Goal: Task Accomplishment & Management: Use online tool/utility

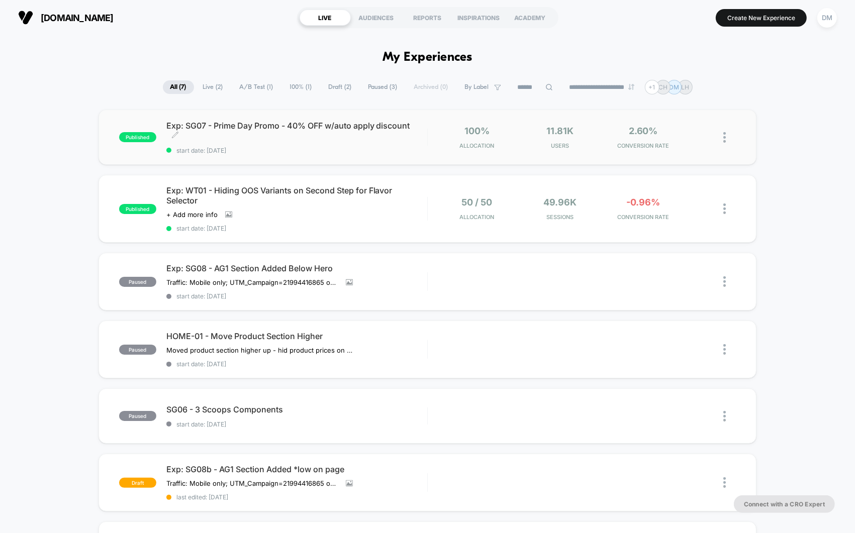
click at [314, 151] on span "start date: [DATE]" at bounding box center [296, 151] width 261 height 8
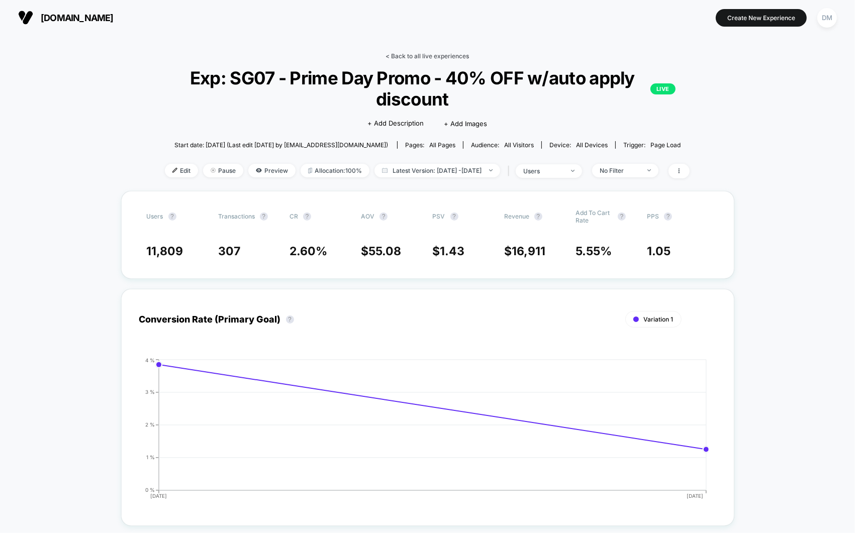
click at [414, 58] on link "< Back to all live experiences" at bounding box center [426, 56] width 83 height 8
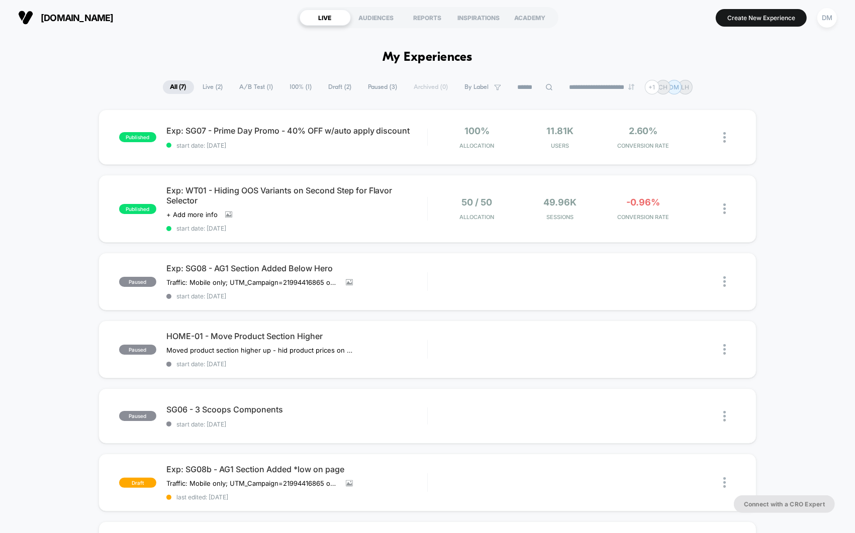
click at [395, 222] on div "Exp: WT01 - Hiding OOS Variants on Second Step for Flavor Selector Click to vie…" at bounding box center [296, 208] width 261 height 47
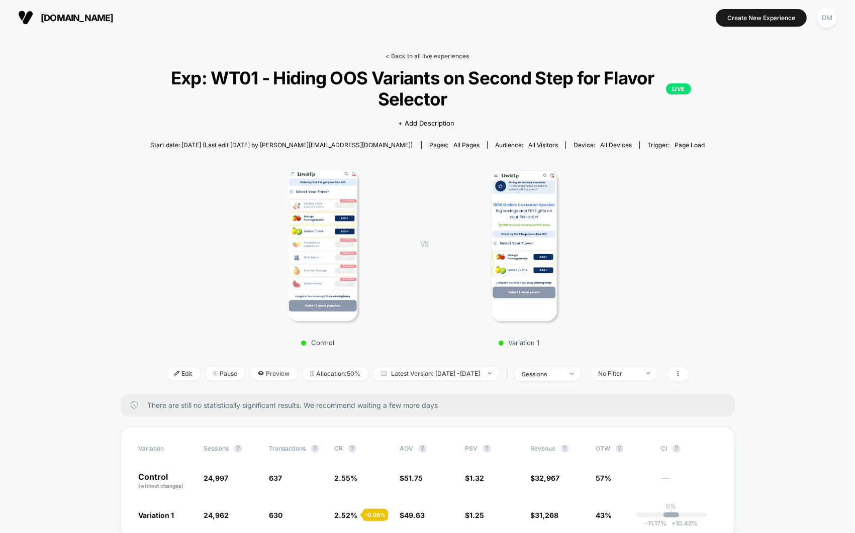
click at [423, 56] on link "< Back to all live experiences" at bounding box center [427, 56] width 83 height 8
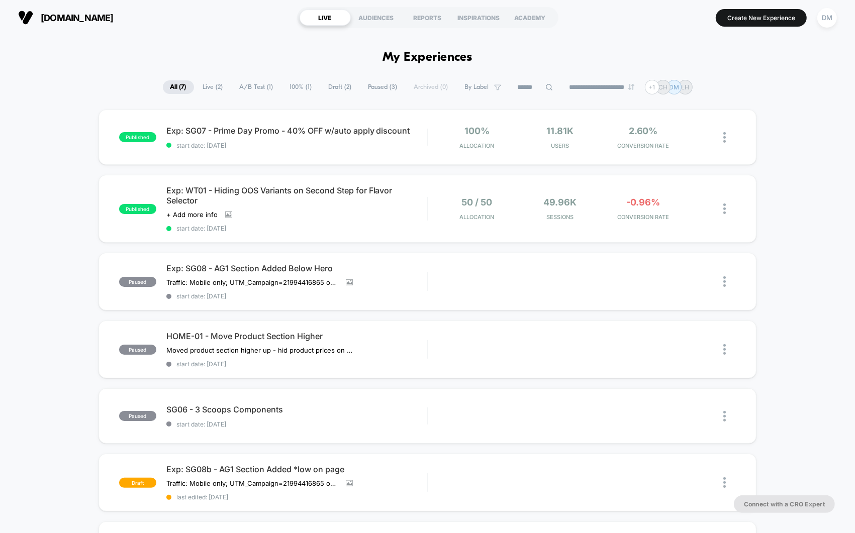
click at [427, 475] on div at bounding box center [427, 482] width 1 height 19
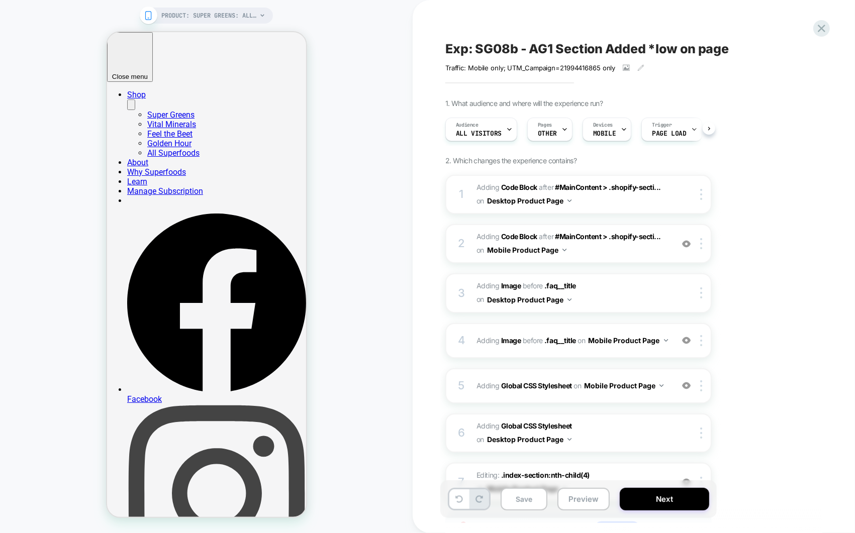
scroll to position [0, 1]
click at [769, 175] on div "1. What audience and where will the experience run? Audience All Visitors Pages…" at bounding box center [628, 335] width 367 height 473
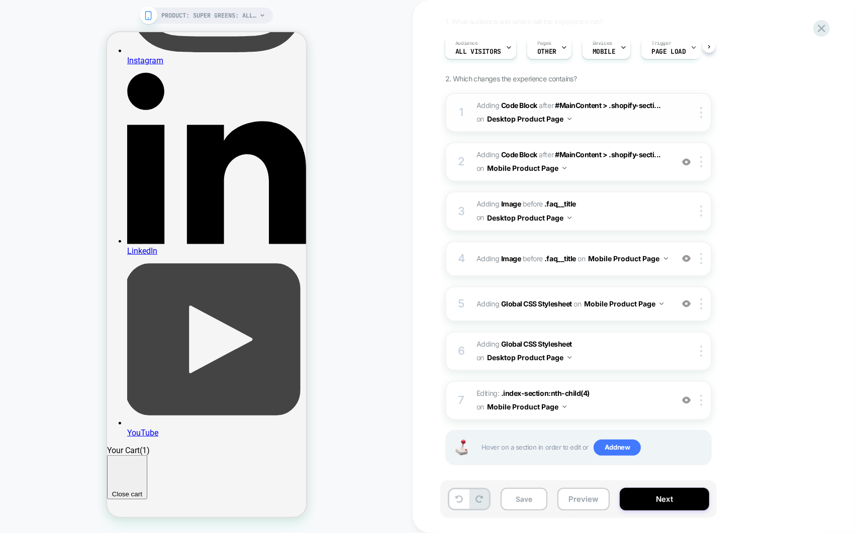
scroll to position [74, 0]
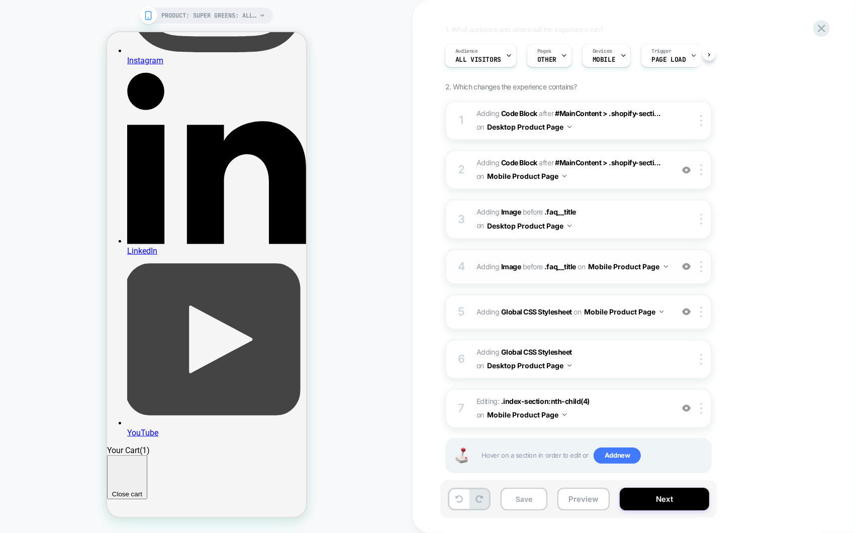
click at [620, 276] on div "4 #_loomi_addon_1760030769639_dup1760390324 Adding Image BEFORE .faq__title .fa…" at bounding box center [578, 266] width 266 height 35
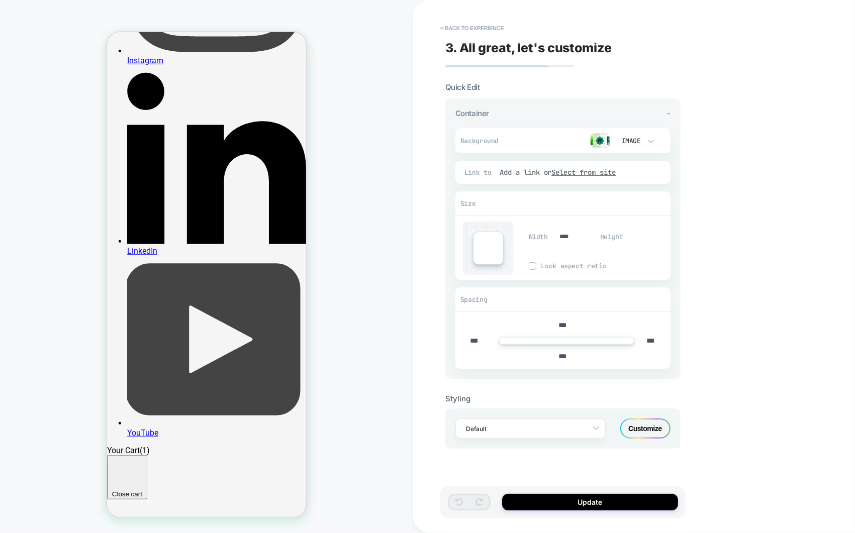
scroll to position [498, 0]
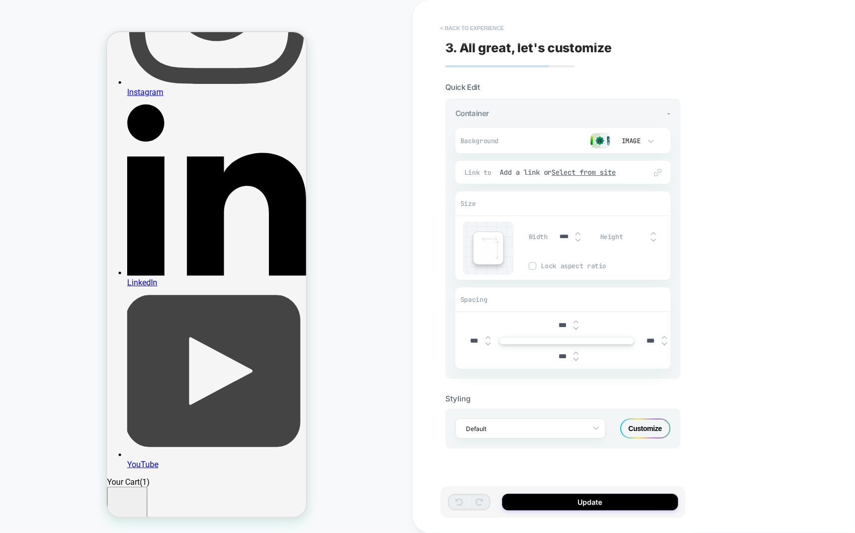
click at [477, 29] on button "< Back to experience" at bounding box center [471, 28] width 73 height 16
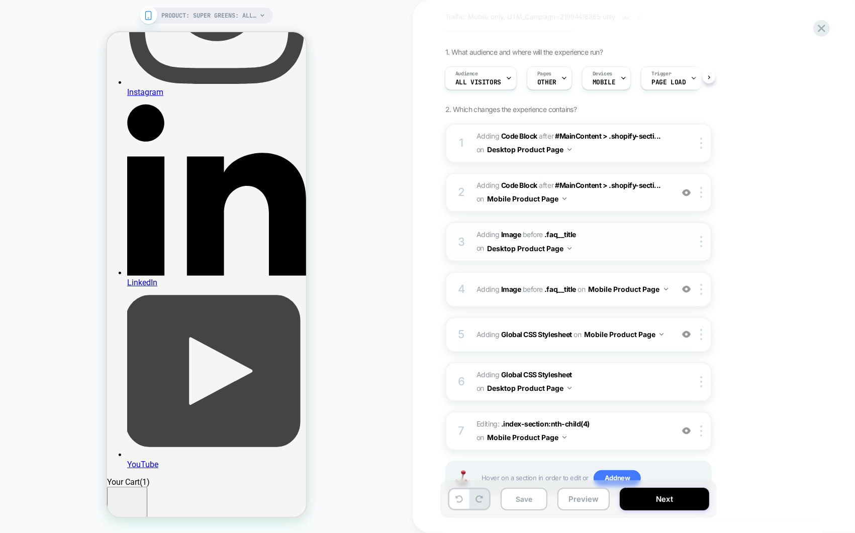
scroll to position [52, 0]
click at [686, 290] on img at bounding box center [686, 288] width 9 height 9
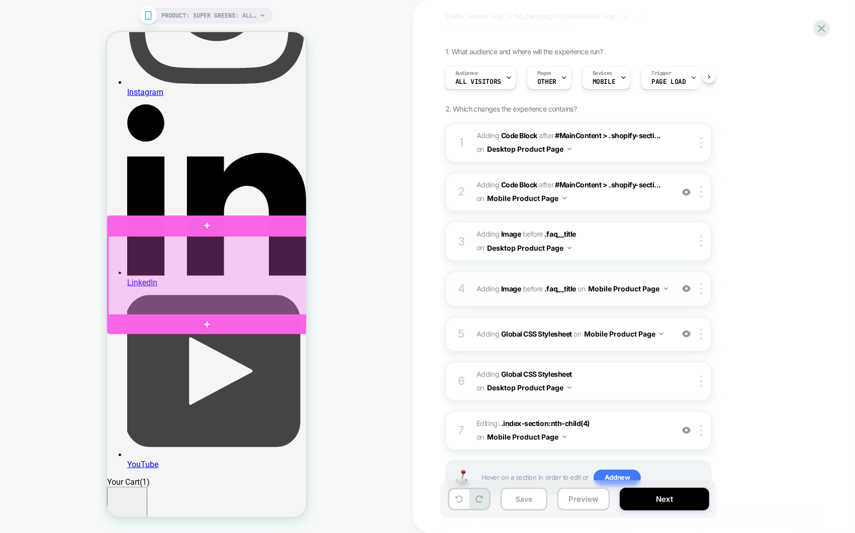
click at [231, 273] on div at bounding box center [208, 275] width 200 height 79
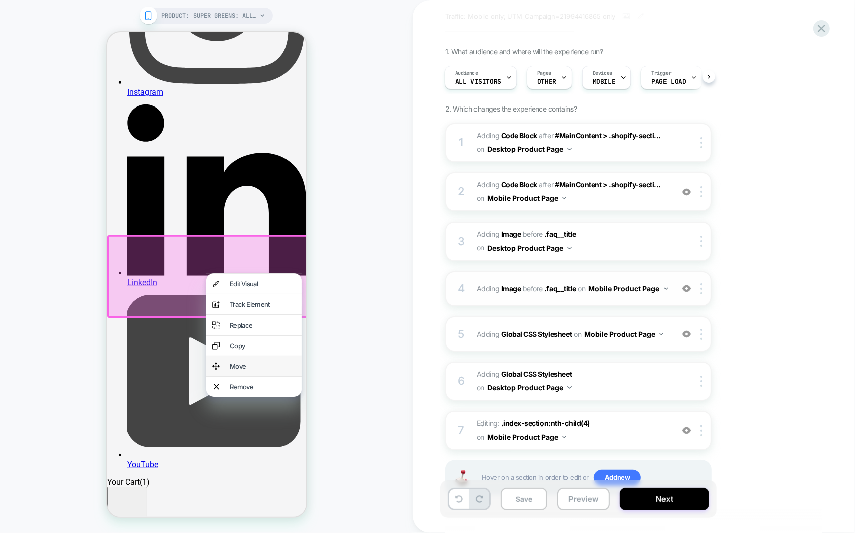
click at [234, 366] on div "Move" at bounding box center [253, 366] width 95 height 20
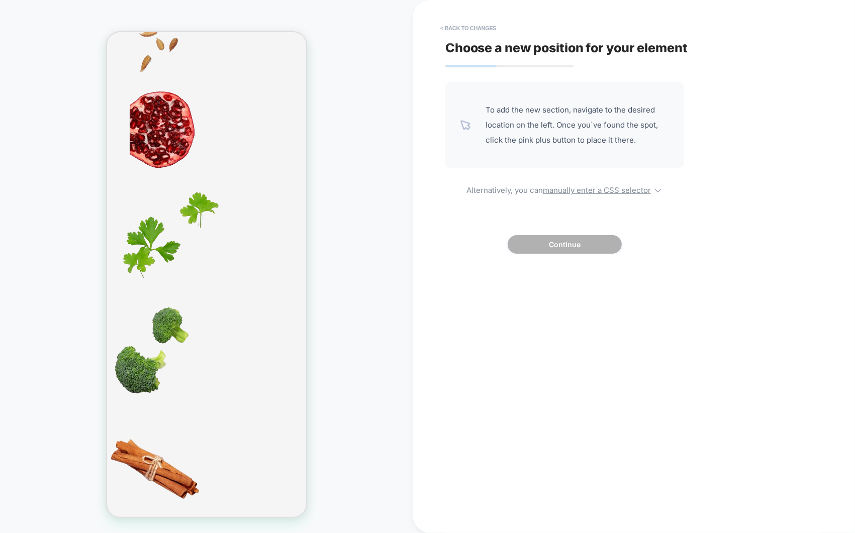
scroll to position [9032, 0]
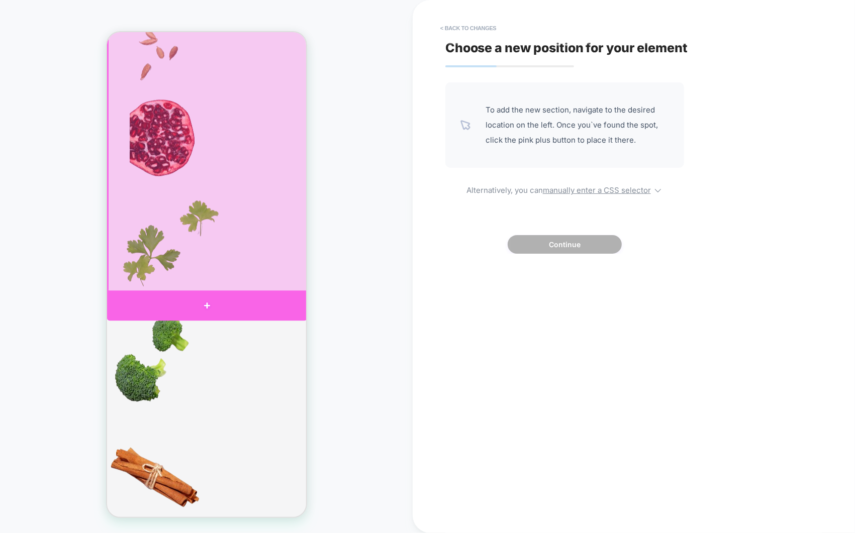
click at [239, 296] on div at bounding box center [207, 305] width 200 height 30
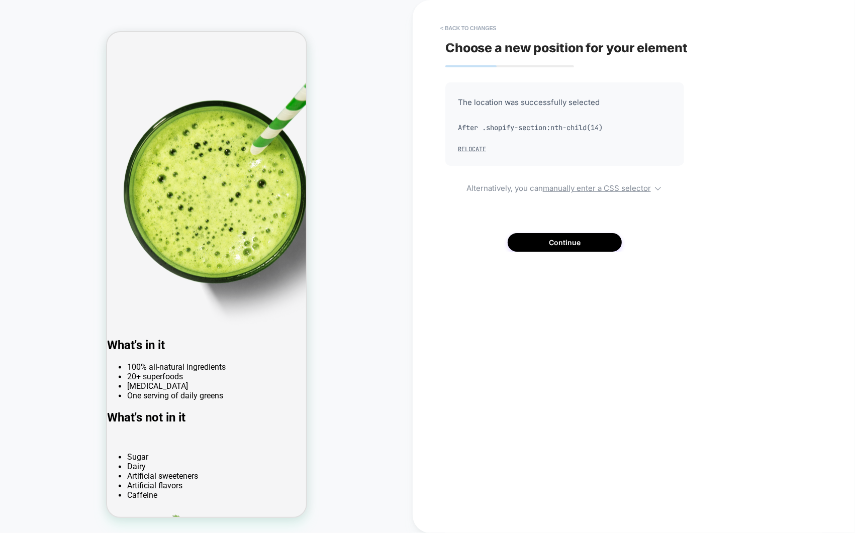
scroll to position [8116, 0]
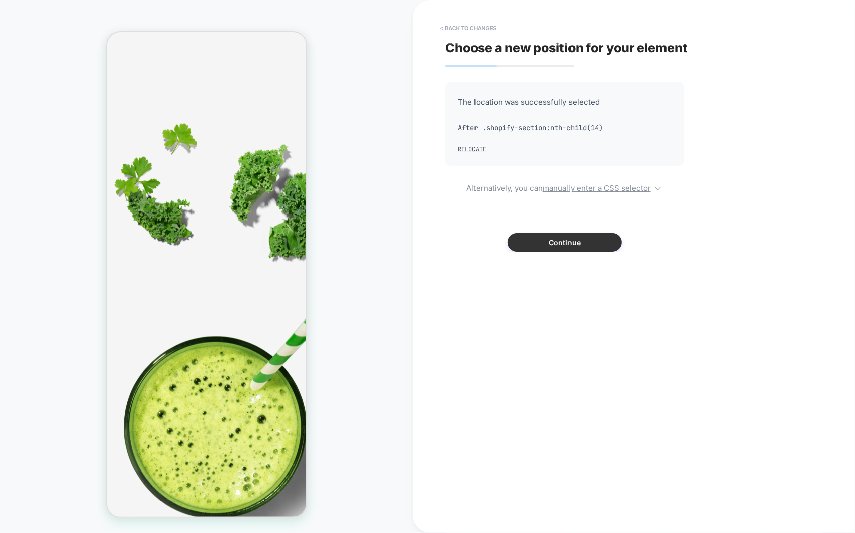
click at [549, 244] on button "Continue" at bounding box center [565, 242] width 114 height 19
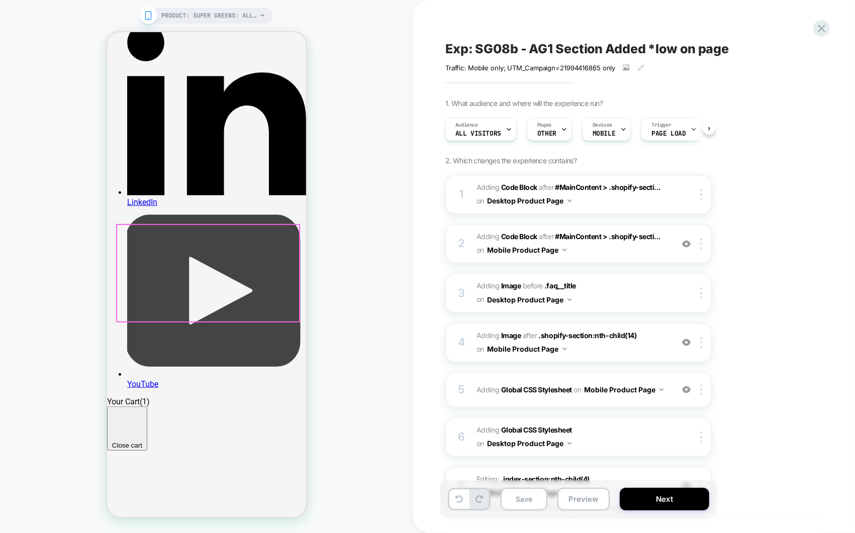
scroll to position [573, 0]
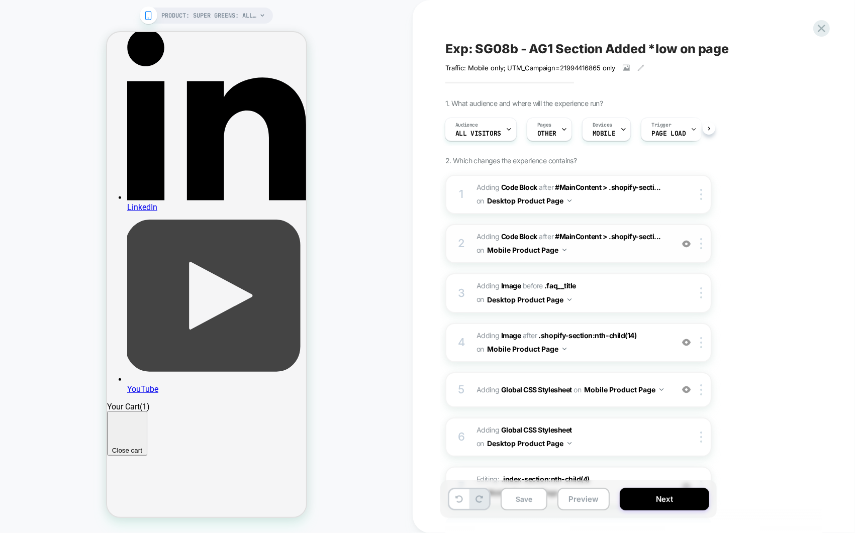
click at [614, 253] on span "Adding Code Block AFTER #MainContent > .shopify-secti... #MainContent > .shopif…" at bounding box center [571, 243] width 191 height 27
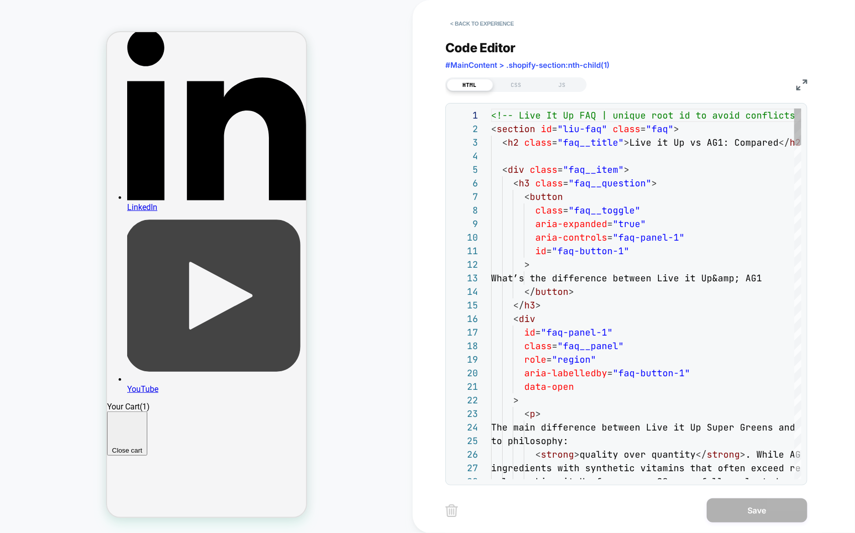
scroll to position [136, 0]
click at [455, 21] on button "< Back to experience" at bounding box center [481, 24] width 73 height 16
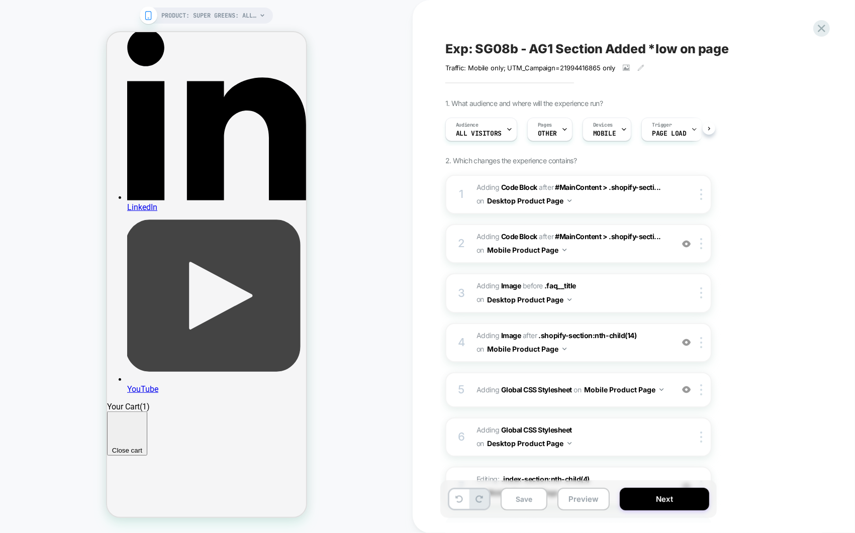
scroll to position [0, 1]
click at [702, 245] on img at bounding box center [701, 243] width 2 height 11
click at [780, 218] on div "1. What audience and where will the experience run? Audience All Visitors Pages…" at bounding box center [628, 337] width 367 height 477
click at [613, 253] on span "Adding Code Block AFTER #MainContent > .shopify-secti... #MainContent > .shopif…" at bounding box center [571, 243] width 191 height 27
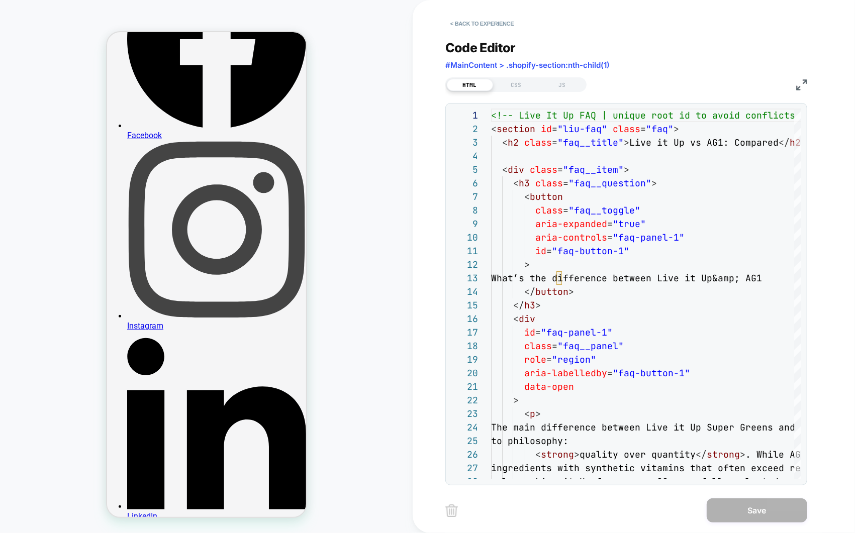
scroll to position [262, 0]
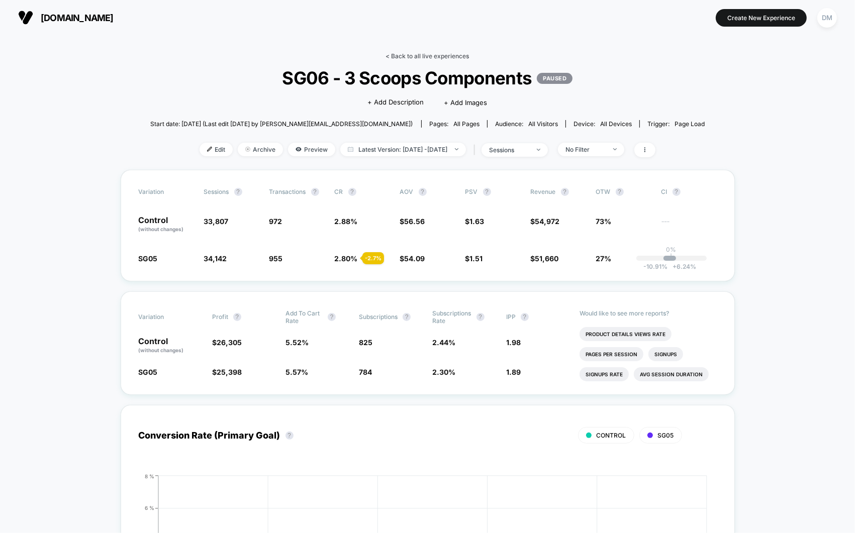
click at [445, 54] on link "< Back to all live experiences" at bounding box center [427, 56] width 83 height 8
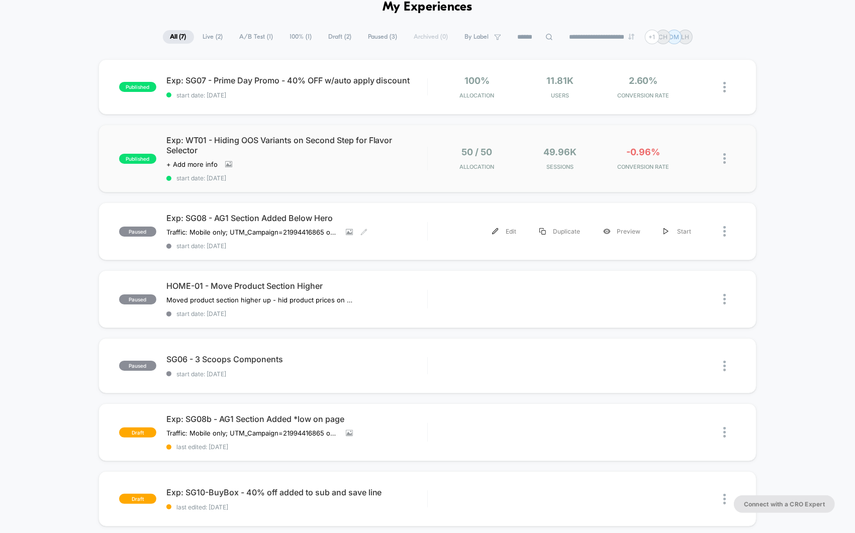
scroll to position [90, 0]
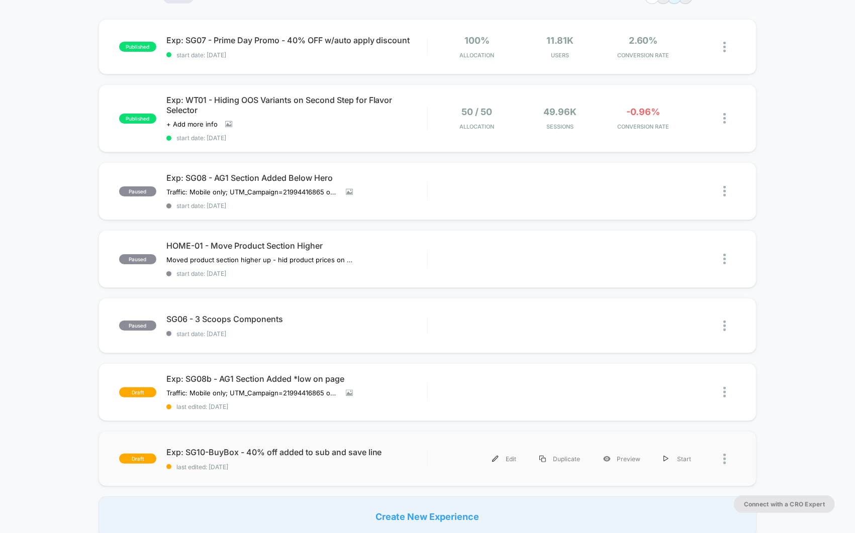
click at [429, 465] on div "Edit Duplicate Preview Start" at bounding box center [582, 459] width 308 height 23
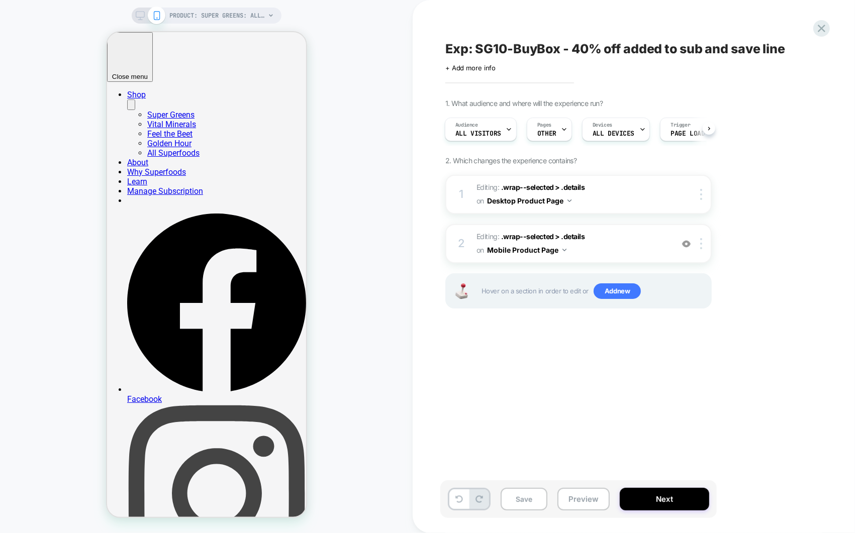
scroll to position [0, 1]
click at [426, 132] on div "Exp: SG10-BuyBox - 40% off added to sub and save line Click to edit experience …" at bounding box center [634, 266] width 442 height 533
click at [825, 23] on icon at bounding box center [822, 29] width 14 height 14
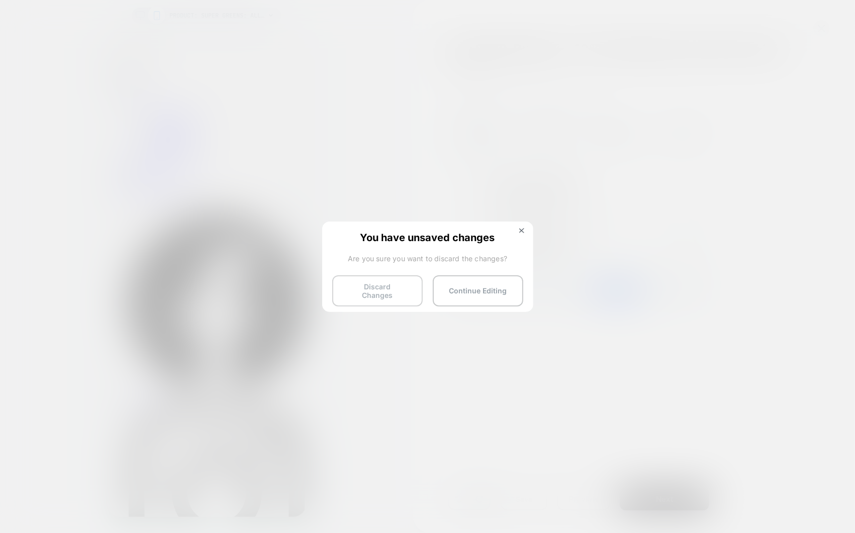
click at [411, 288] on button "Discard Changes" at bounding box center [377, 290] width 90 height 31
